Goal: Check status: Verify the current state of an ongoing process or item

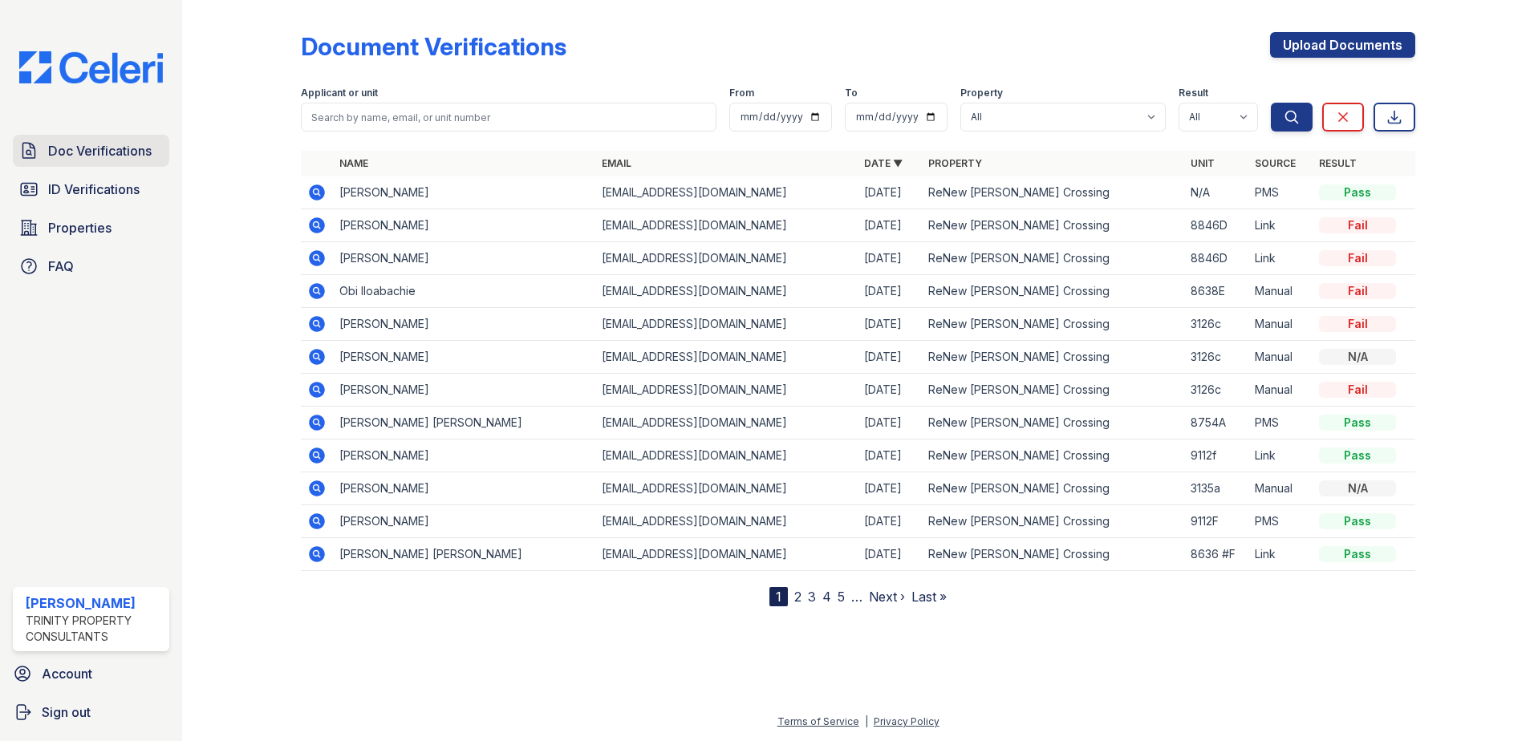
click at [128, 153] on span "Doc Verifications" at bounding box center [99, 150] width 103 height 19
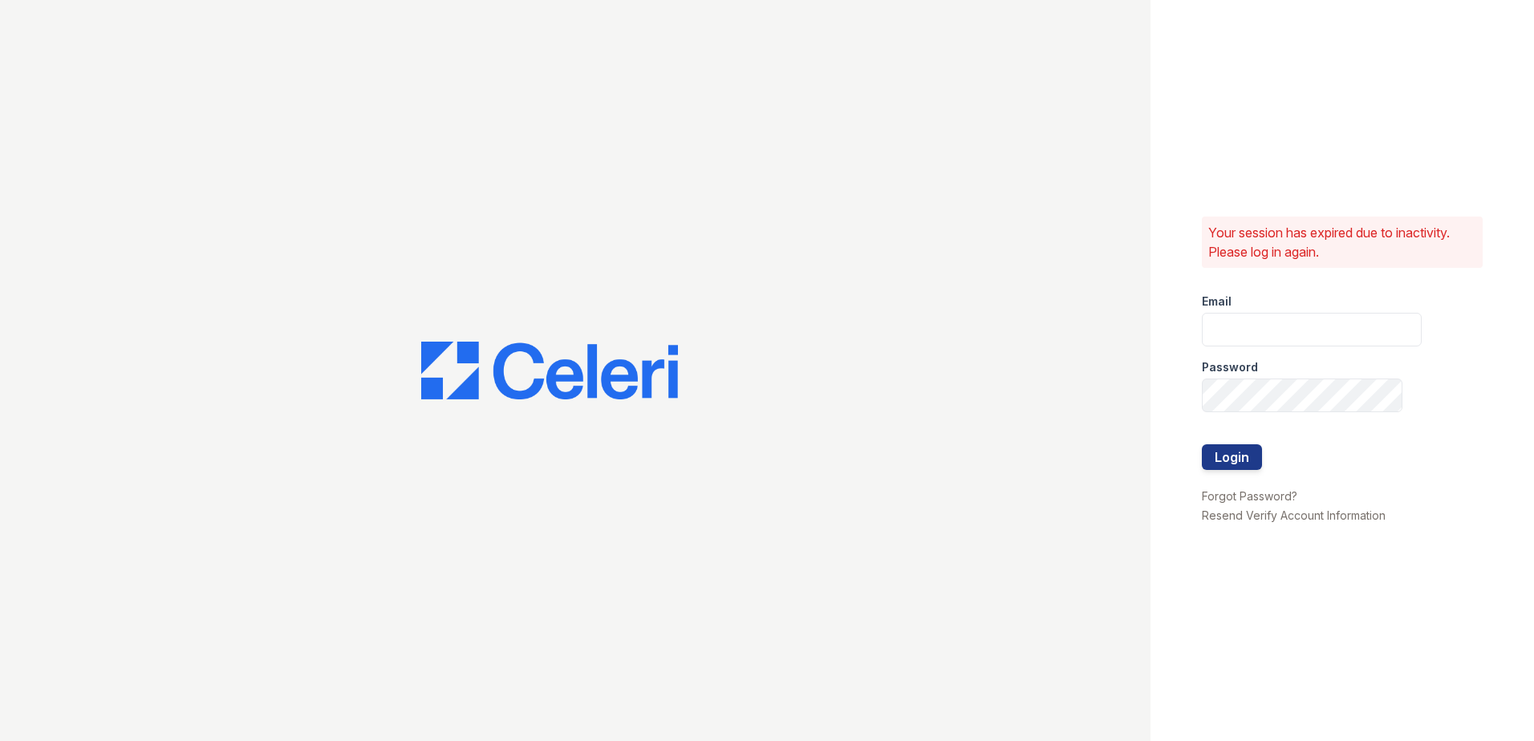
type input "sclarke@trinity-pm.com"
click at [1226, 447] on button "Login" at bounding box center [1232, 457] width 60 height 26
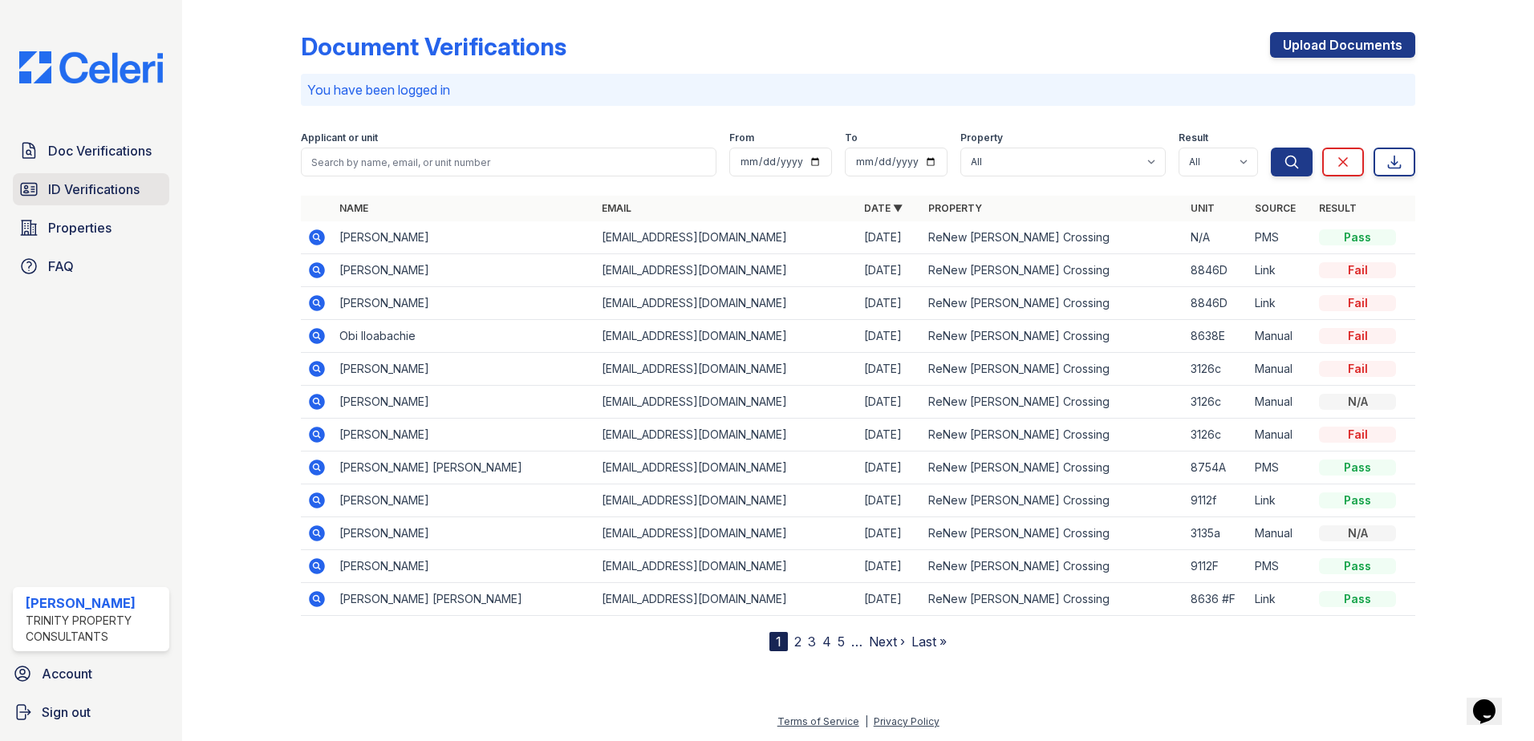
click at [122, 189] on span "ID Verifications" at bounding box center [93, 189] width 91 height 19
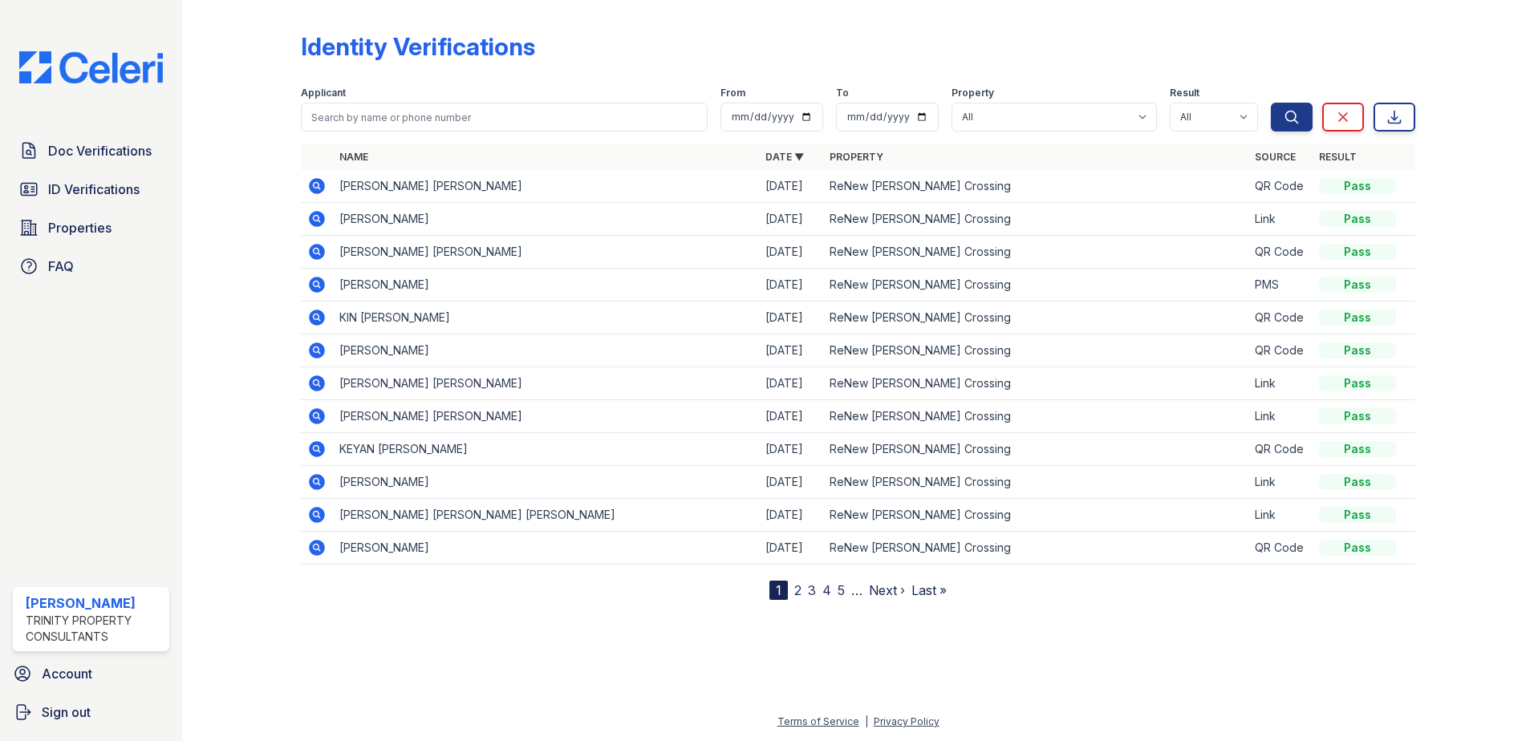
click at [321, 184] on icon at bounding box center [317, 186] width 16 height 16
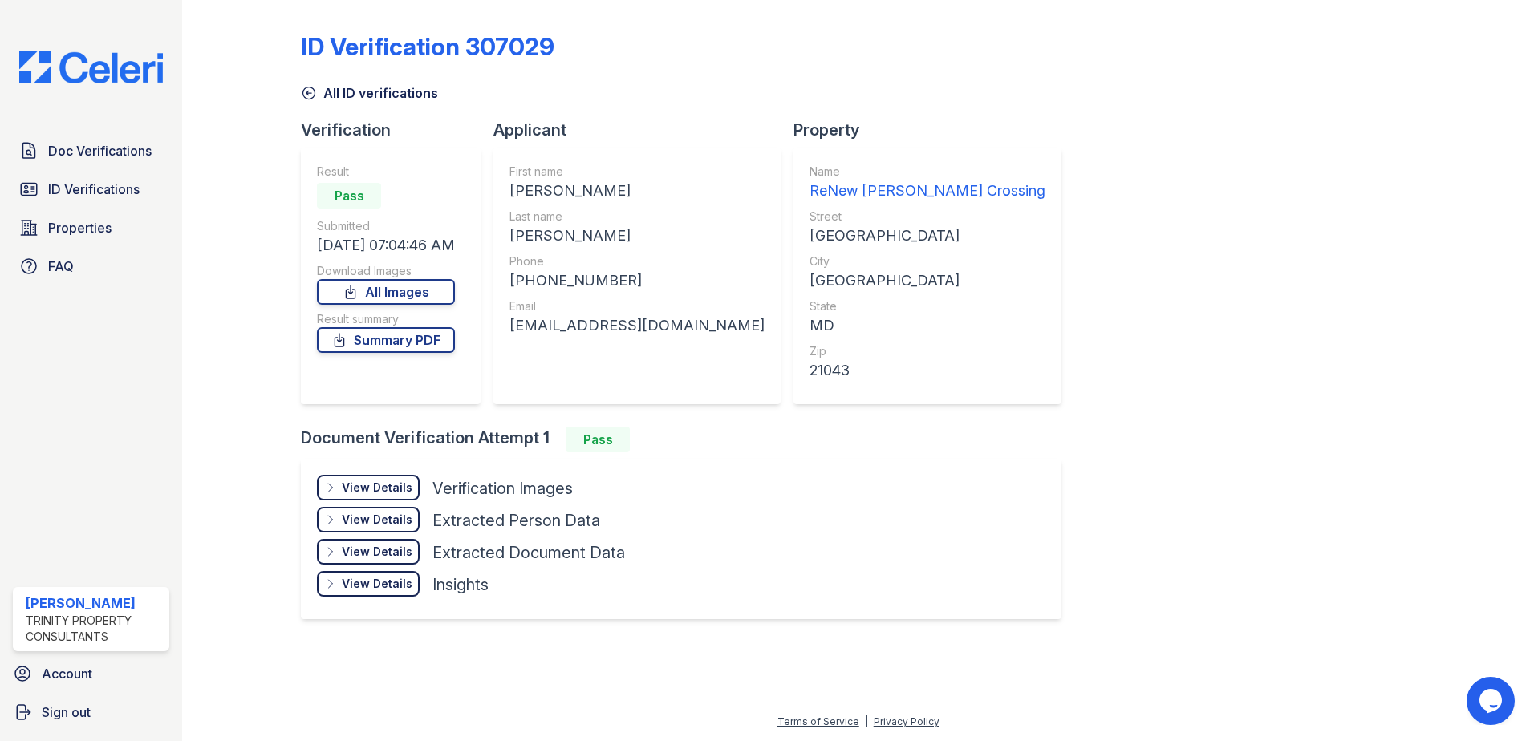
click at [406, 489] on div "View Details" at bounding box center [377, 488] width 71 height 16
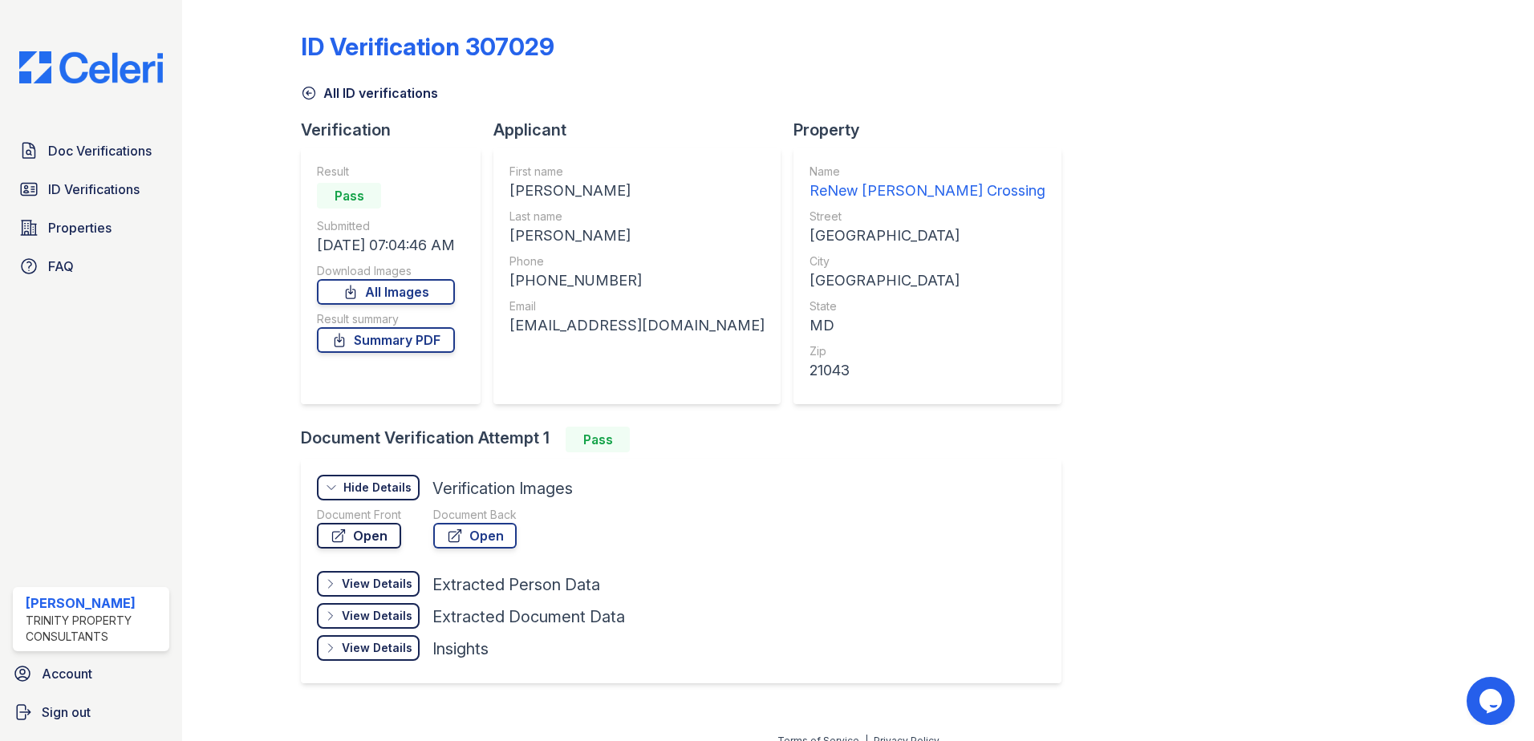
click at [373, 539] on link "Open" at bounding box center [359, 536] width 84 height 26
